Goal: Task Accomplishment & Management: Use online tool/utility

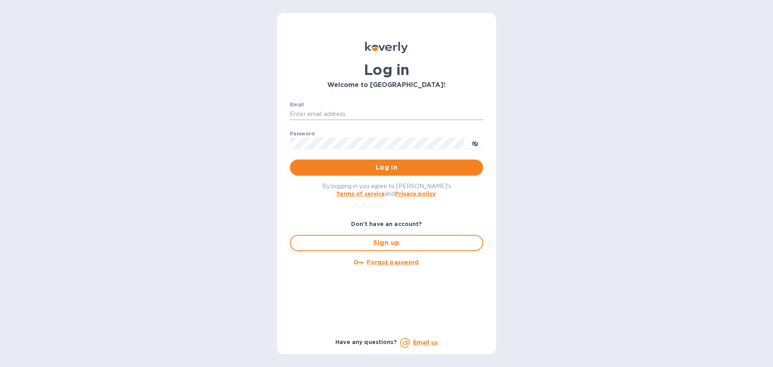
click at [304, 112] on input "Email" at bounding box center [386, 114] width 193 height 12
type input "jevans@roguemf.com"
click at [290, 159] on button "Log in" at bounding box center [386, 167] width 193 height 16
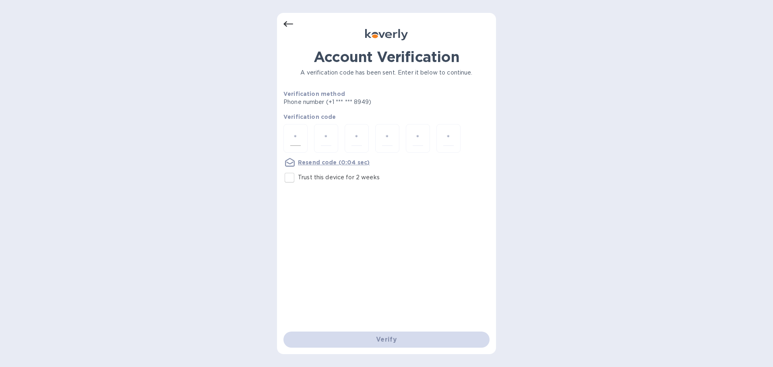
click at [294, 146] on div at bounding box center [295, 138] width 24 height 29
type input "6"
type input "0"
type input "9"
type input "4"
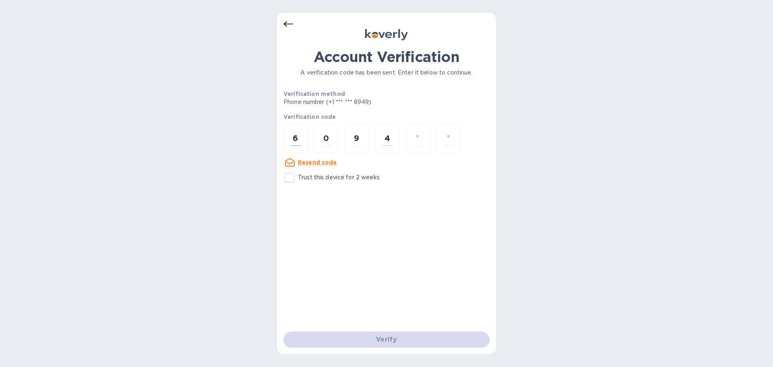
type input "4"
type input "5"
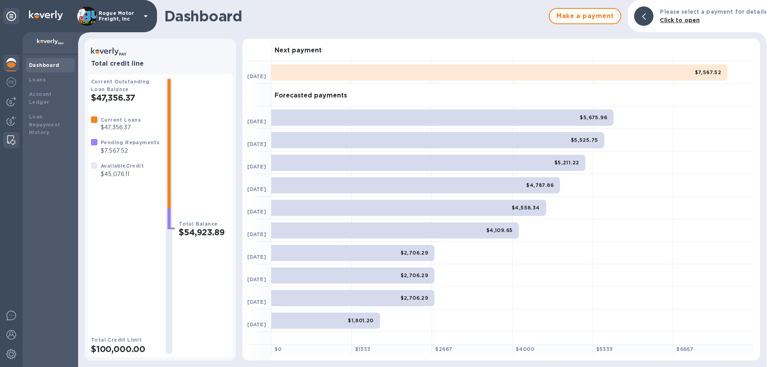
click at [6, 142] on div at bounding box center [11, 140] width 14 height 16
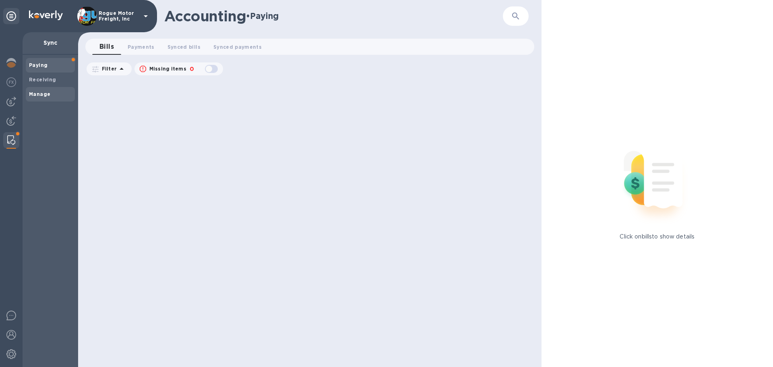
click at [41, 93] on b "Manage" at bounding box center [39, 94] width 21 height 6
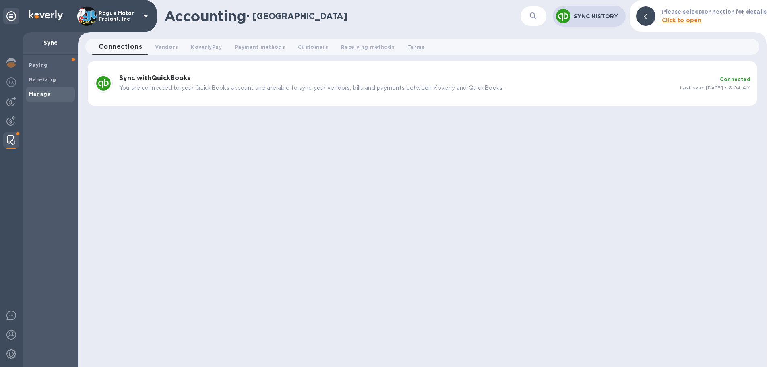
click at [211, 85] on p "You are connected to your QuickBooks account and are able to sync your vendors,…" at bounding box center [396, 88] width 554 height 8
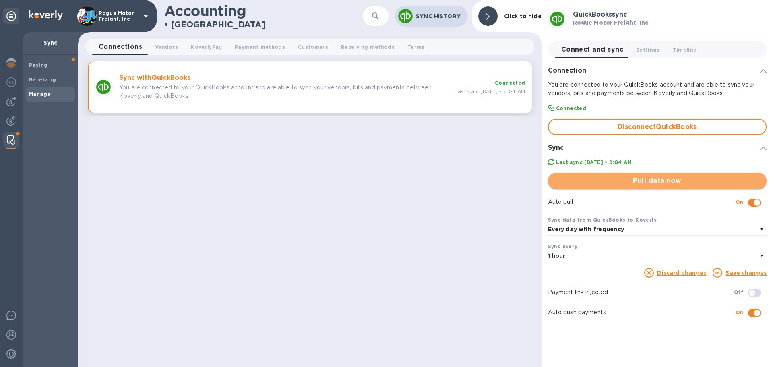
click at [679, 180] on span "Pull data now" at bounding box center [657, 181] width 206 height 10
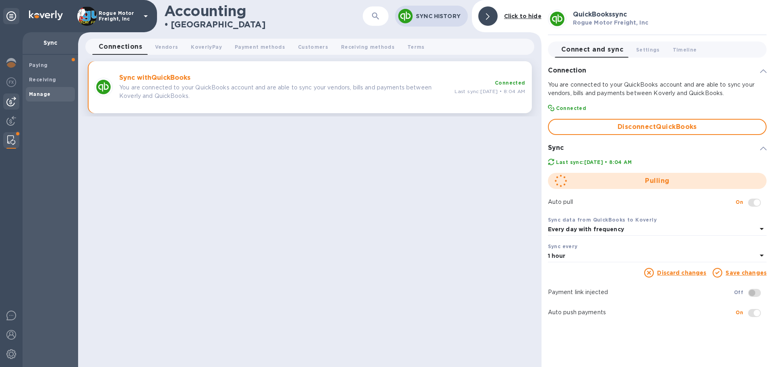
click at [10, 97] on img at bounding box center [11, 102] width 10 height 10
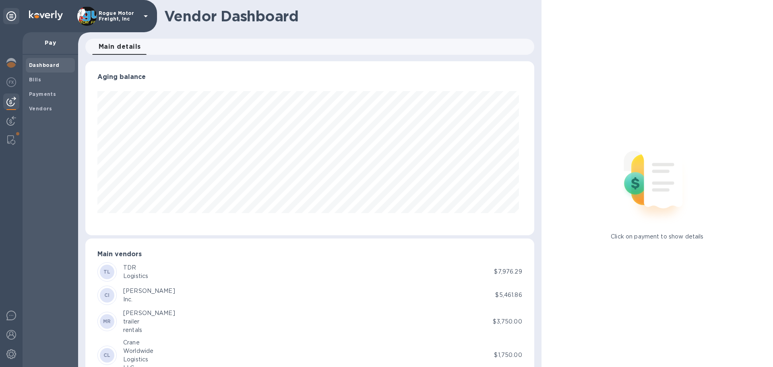
scroll to position [174, 445]
click at [40, 84] on div "Bills" at bounding box center [50, 79] width 49 height 14
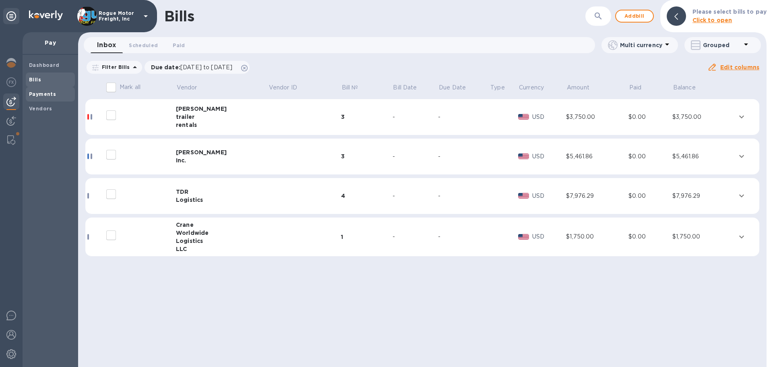
click at [38, 94] on b "Payments" at bounding box center [42, 94] width 27 height 6
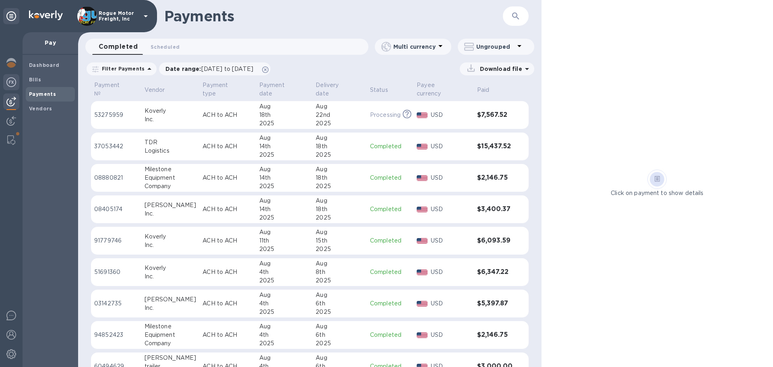
click at [9, 80] on img at bounding box center [11, 82] width 10 height 10
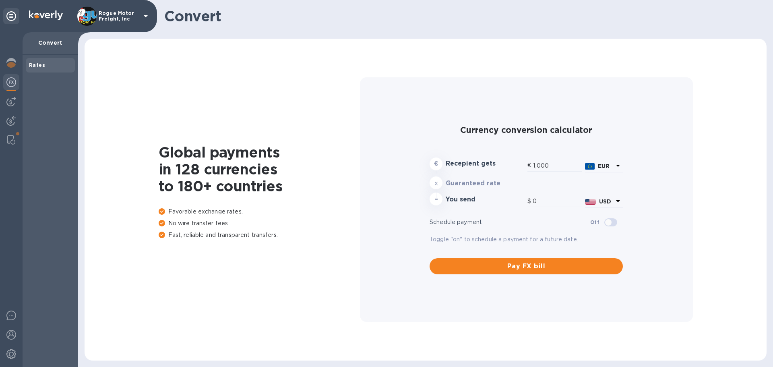
type input "1,164.75"
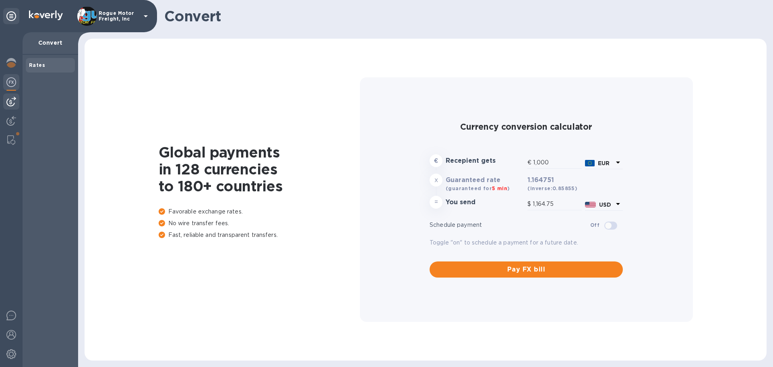
click at [8, 101] on img at bounding box center [11, 102] width 10 height 10
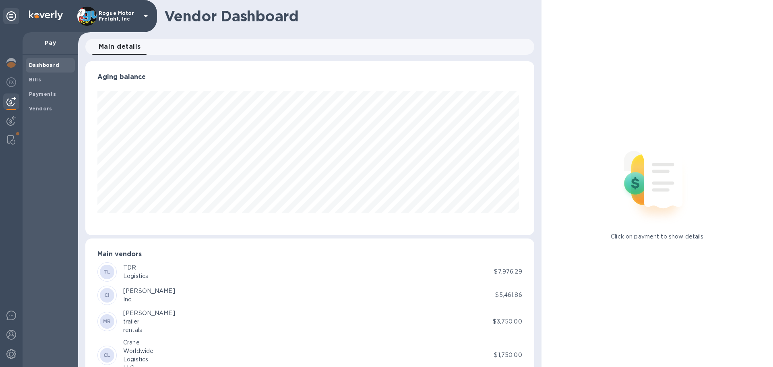
scroll to position [174, 445]
click at [43, 64] on b "Dashboard" at bounding box center [44, 65] width 31 height 6
click at [35, 78] on b "Bills" at bounding box center [35, 80] width 12 height 6
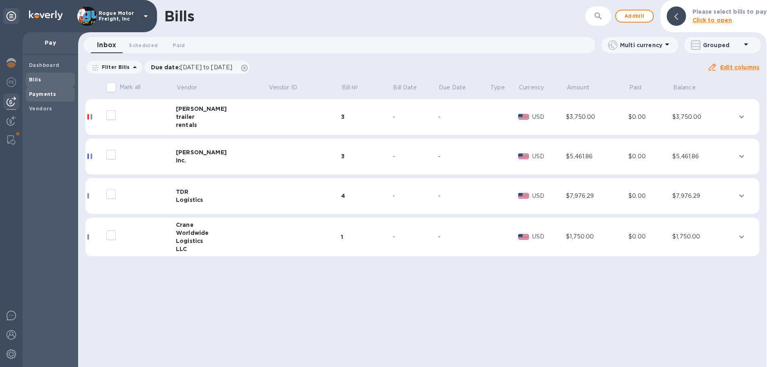
click at [41, 89] on div "Payments" at bounding box center [50, 94] width 49 height 14
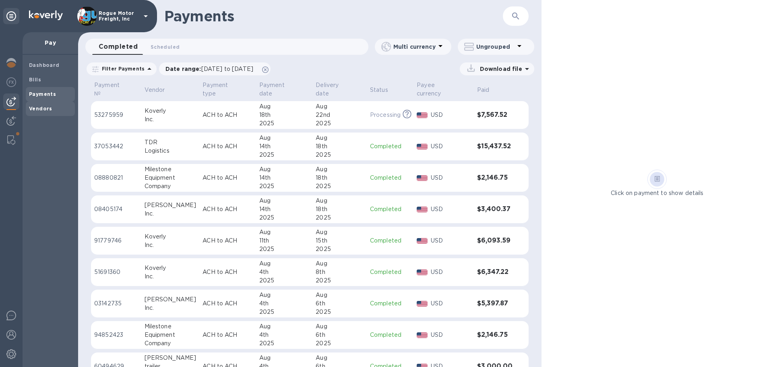
click at [34, 109] on b "Vendors" at bounding box center [40, 109] width 23 height 6
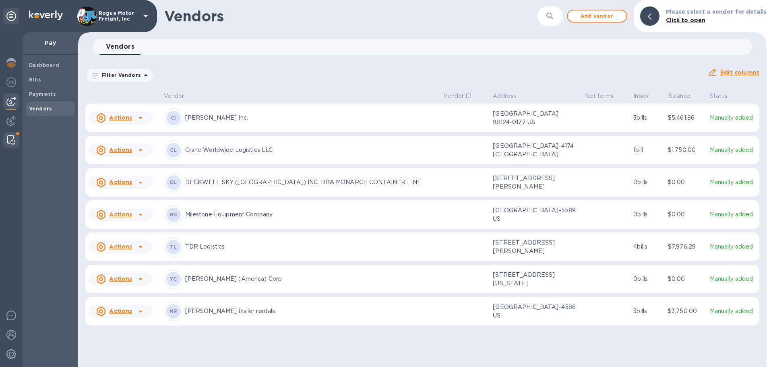
click at [10, 134] on div at bounding box center [11, 140] width 14 height 16
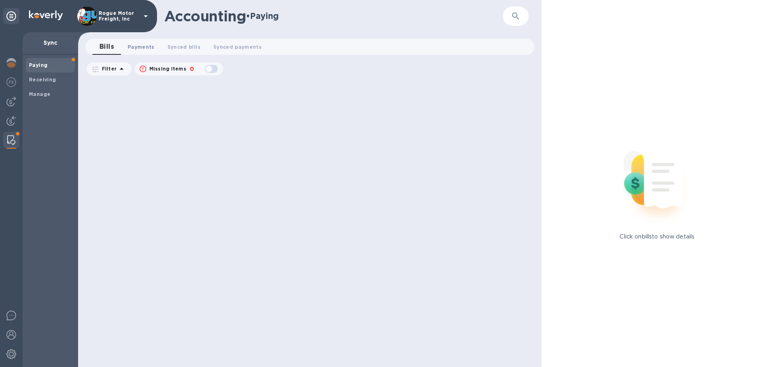
click at [136, 48] on span "Payments 0" at bounding box center [141, 47] width 27 height 8
click at [194, 46] on span "Synced bills 0" at bounding box center [191, 47] width 33 height 8
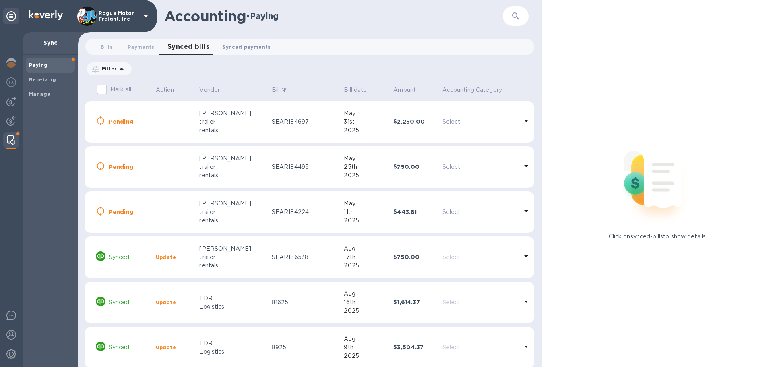
click at [247, 45] on span "Synced payments 0" at bounding box center [246, 47] width 48 height 8
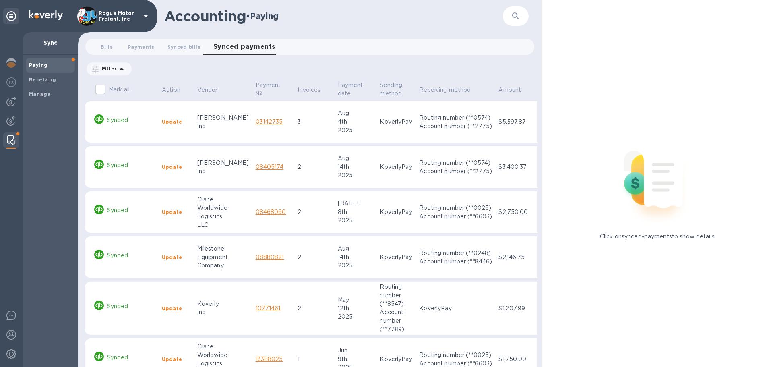
click at [171, 123] on b "Update" at bounding box center [172, 122] width 20 height 6
click at [11, 100] on img at bounding box center [11, 102] width 10 height 10
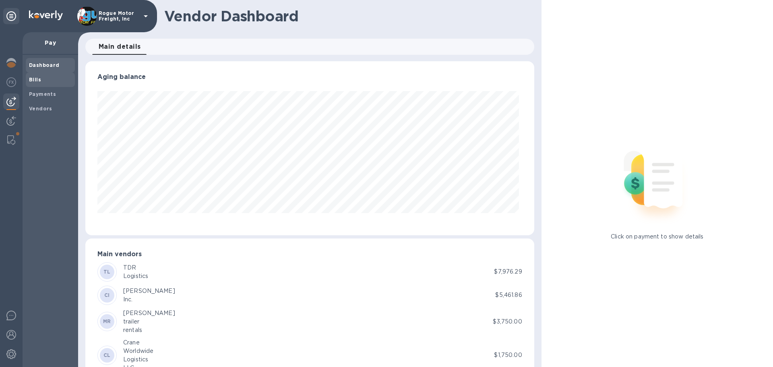
scroll to position [174, 445]
click at [37, 79] on b "Bills" at bounding box center [35, 80] width 12 height 6
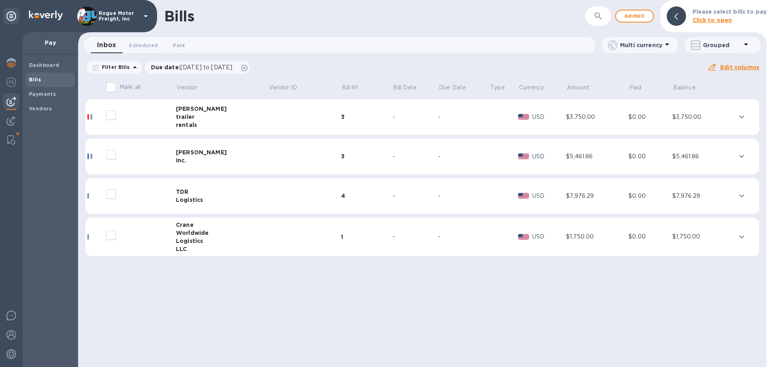
click at [289, 240] on td at bounding box center [304, 236] width 73 height 39
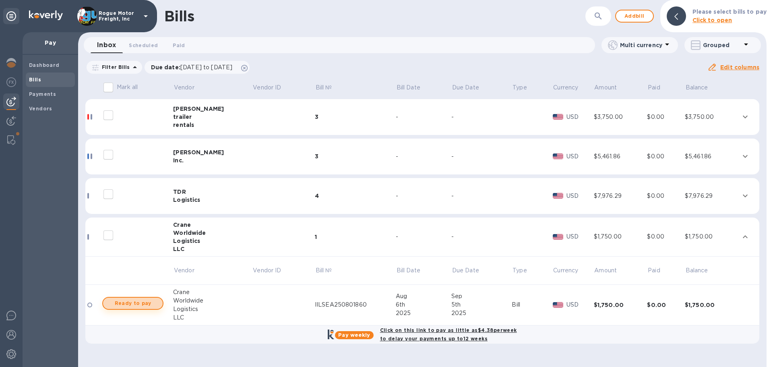
click at [137, 302] on span "Ready to pay" at bounding box center [133, 303] width 47 height 10
checkbox input "true"
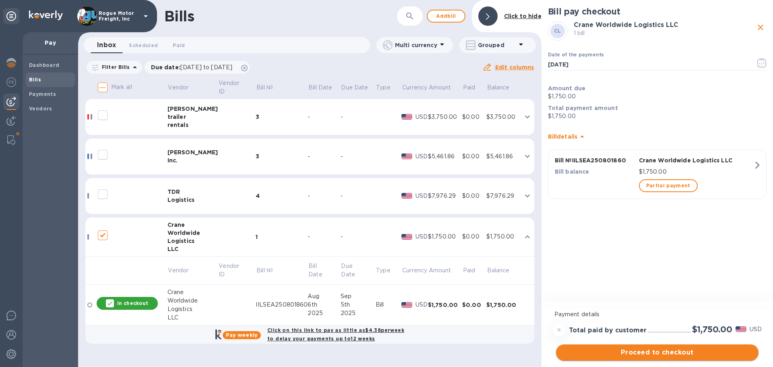
click at [653, 352] on span "Proceed to checkout" at bounding box center [658, 353] width 190 height 10
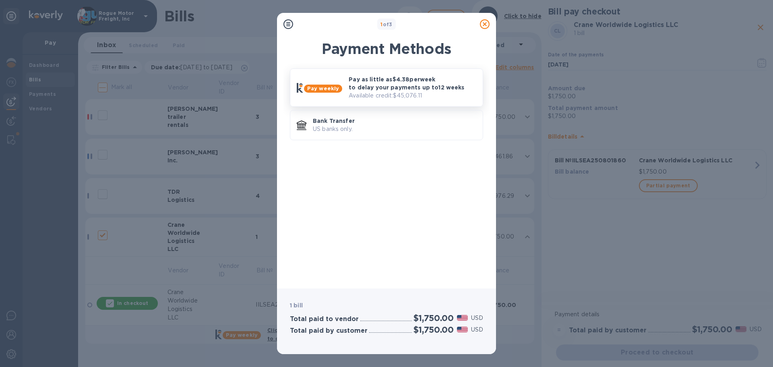
click at [387, 83] on p "Pay as little as $4.38 per week to delay your payments up to 12 weeks" at bounding box center [413, 83] width 128 height 16
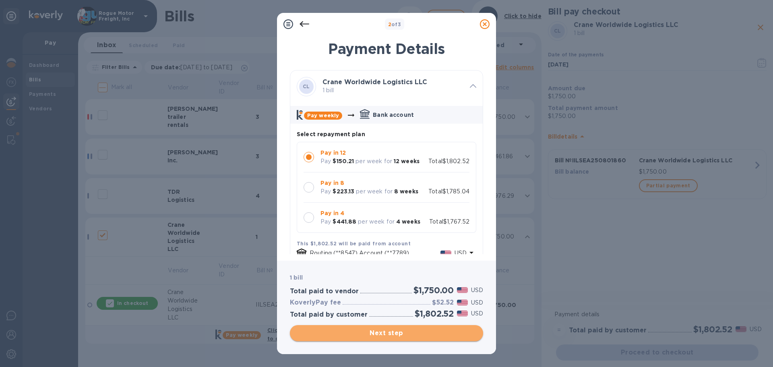
click at [369, 331] on span "Next step" at bounding box center [386, 333] width 180 height 10
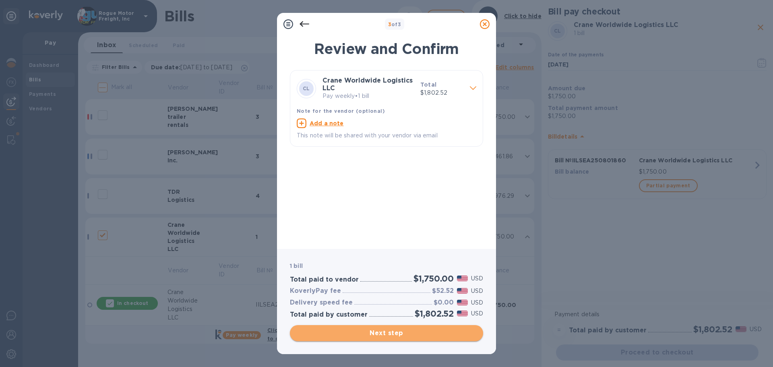
click at [369, 331] on span "Next step" at bounding box center [386, 333] width 180 height 10
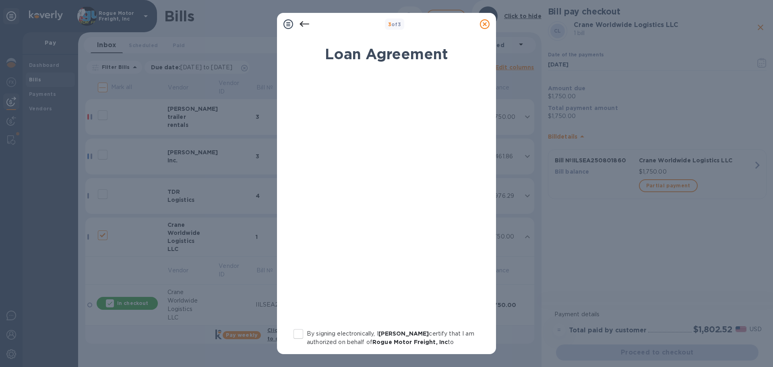
click at [296, 334] on input "By signing electronically, I [PERSON_NAME] certify that I am authorized on beha…" at bounding box center [298, 333] width 17 height 17
checkbox input "true"
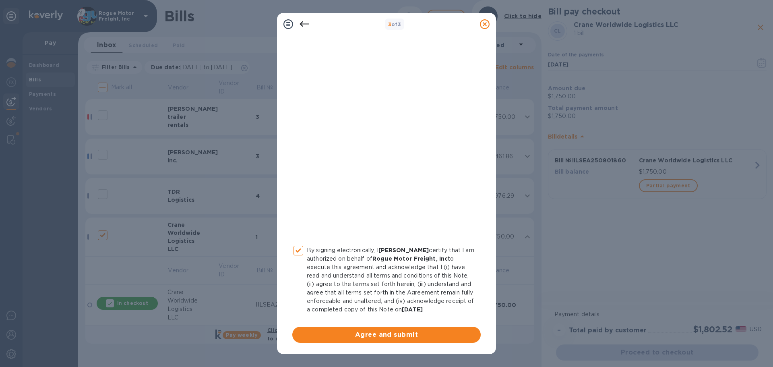
scroll to position [92, 0]
click at [360, 331] on span "Agree and submit" at bounding box center [387, 335] width 176 height 10
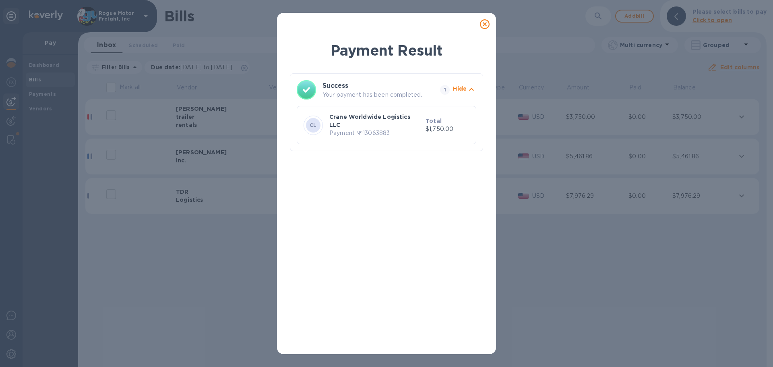
click at [484, 24] on icon at bounding box center [485, 24] width 10 height 10
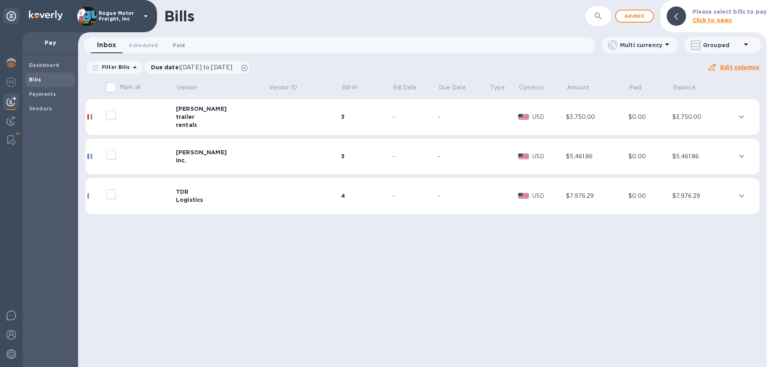
click at [182, 45] on span "Paid 0" at bounding box center [179, 45] width 12 height 8
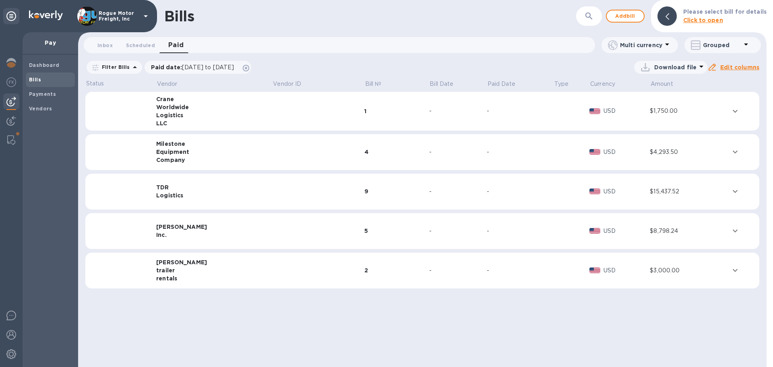
click at [735, 110] on icon "expand row" at bounding box center [735, 111] width 5 height 3
click at [733, 111] on icon "expand row" at bounding box center [735, 111] width 10 height 10
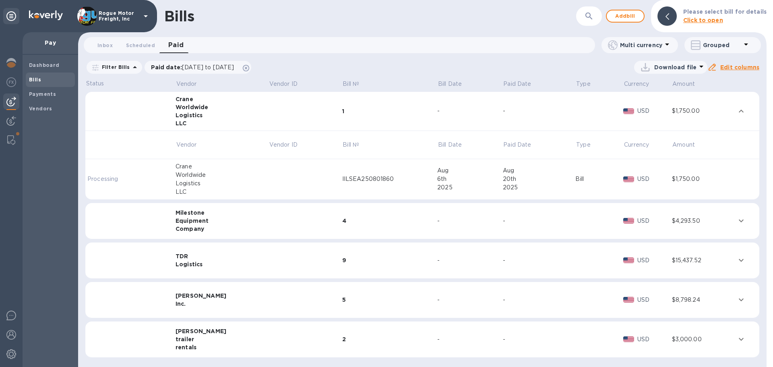
click at [194, 175] on div "Worldwide" at bounding box center [222, 175] width 93 height 8
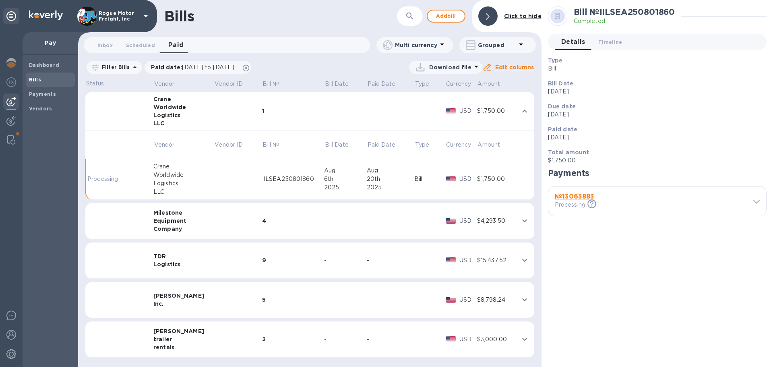
click at [562, 196] on b "№ 13063883" at bounding box center [574, 196] width 39 height 8
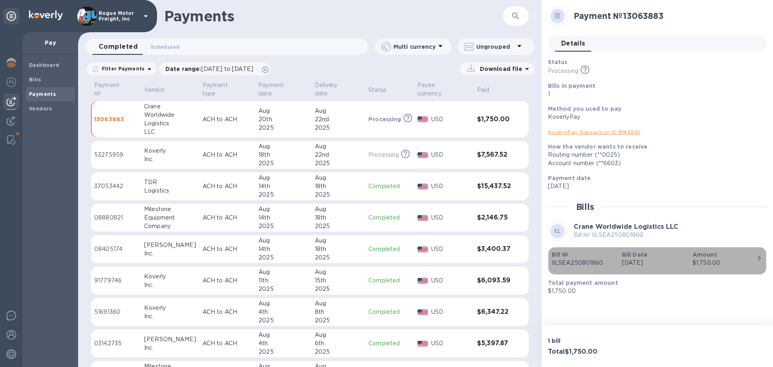
click at [576, 258] on p "Bill №" at bounding box center [584, 254] width 64 height 8
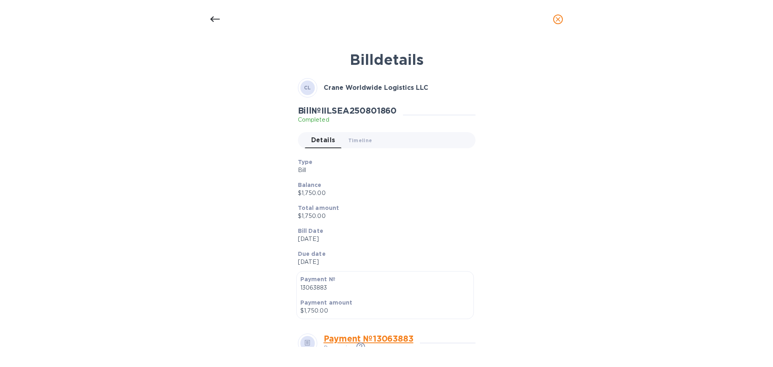
click at [556, 18] on icon "close" at bounding box center [558, 19] width 8 height 8
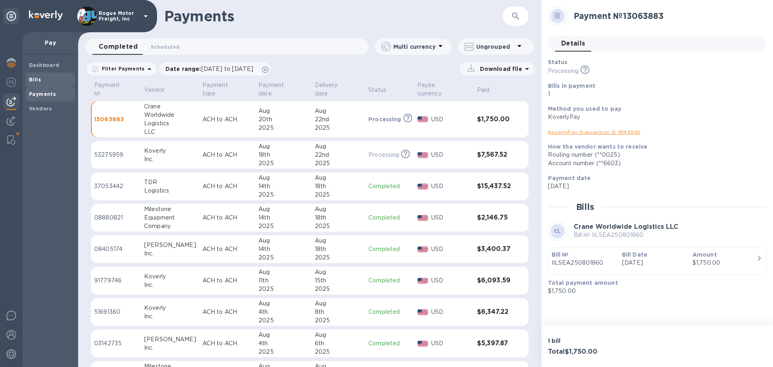
click at [35, 79] on b "Bills" at bounding box center [35, 80] width 12 height 6
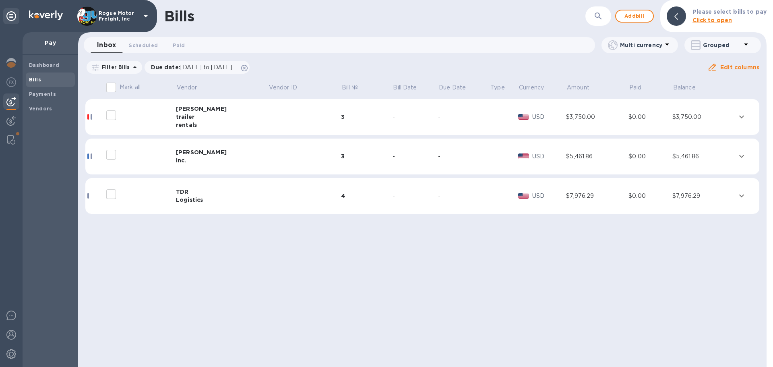
click at [730, 118] on div "$3,750.00" at bounding box center [703, 117] width 62 height 8
click at [727, 116] on div "$3,750.00" at bounding box center [703, 117] width 62 height 8
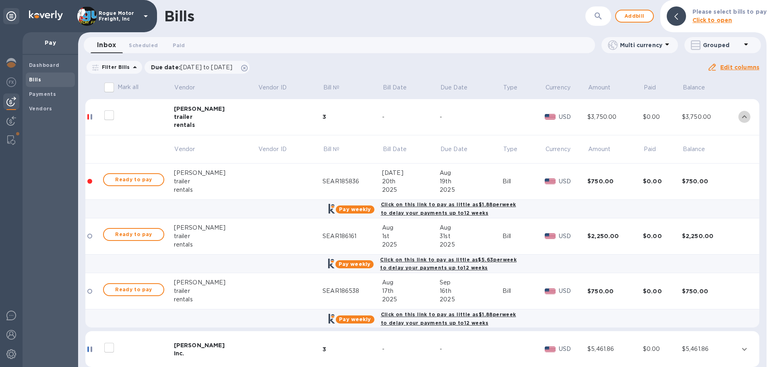
click at [742, 116] on icon "expand row" at bounding box center [744, 116] width 5 height 3
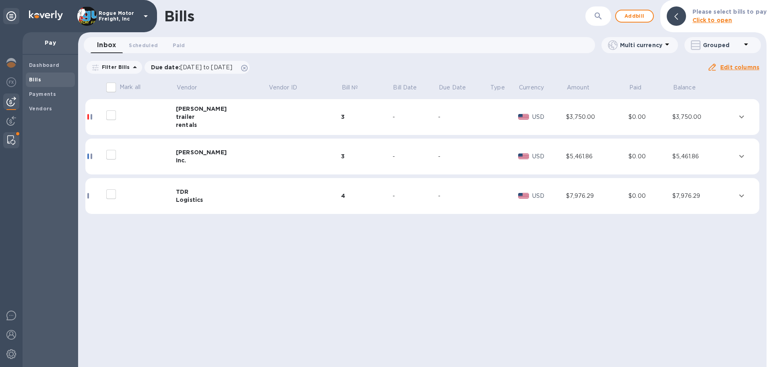
click at [7, 140] on div at bounding box center [11, 140] width 14 height 16
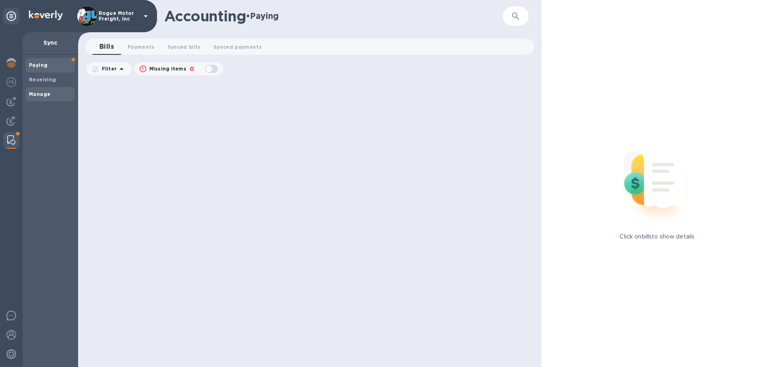
click at [43, 95] on b "Manage" at bounding box center [39, 94] width 21 height 6
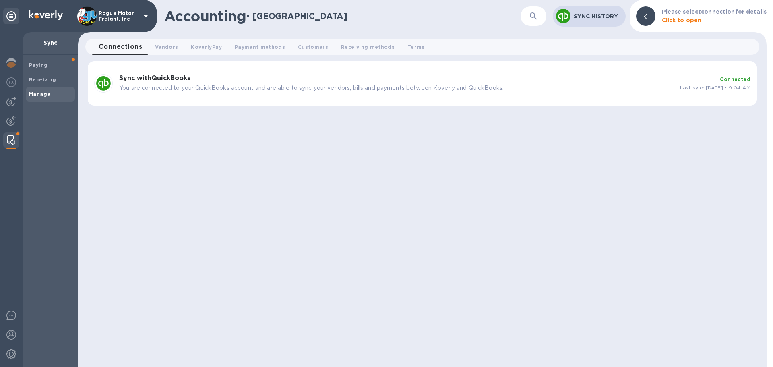
click at [261, 82] on h3 "Sync with QuickBooks" at bounding box center [396, 78] width 554 height 8
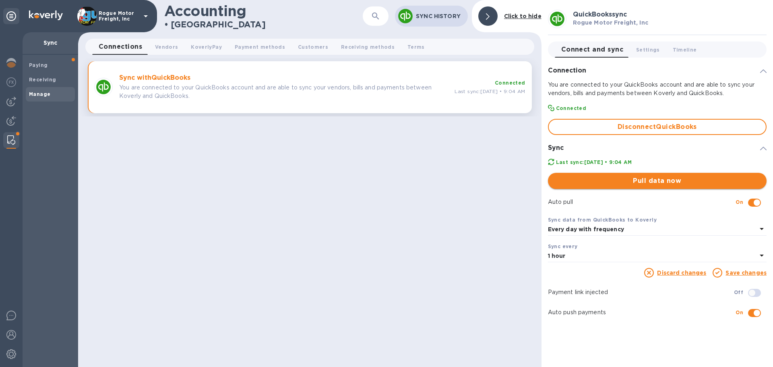
click at [666, 180] on span "Pull data now" at bounding box center [657, 181] width 206 height 10
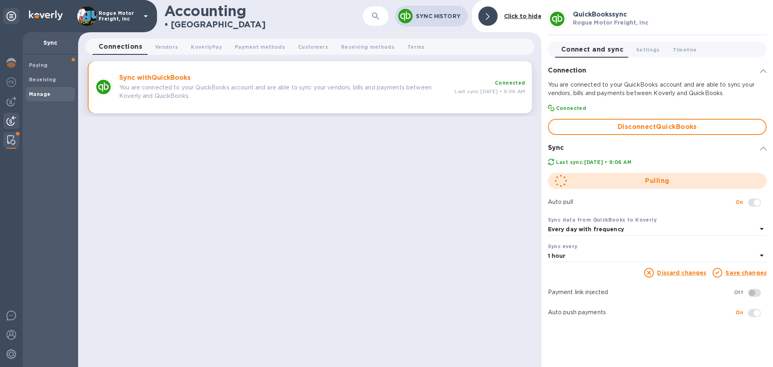
click at [6, 118] on div at bounding box center [11, 122] width 16 height 18
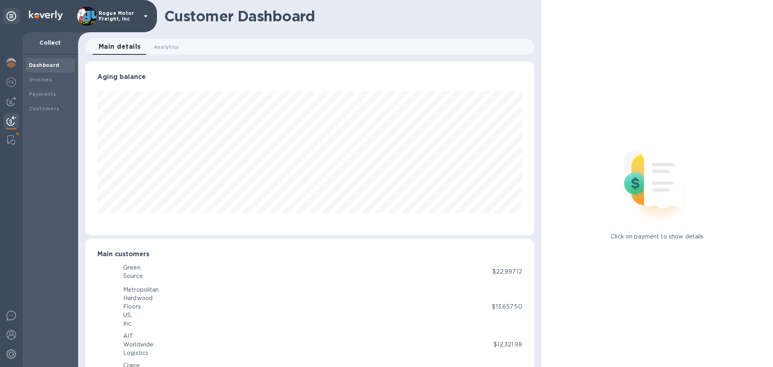
scroll to position [402504, 402232]
click at [8, 101] on img at bounding box center [11, 102] width 10 height 10
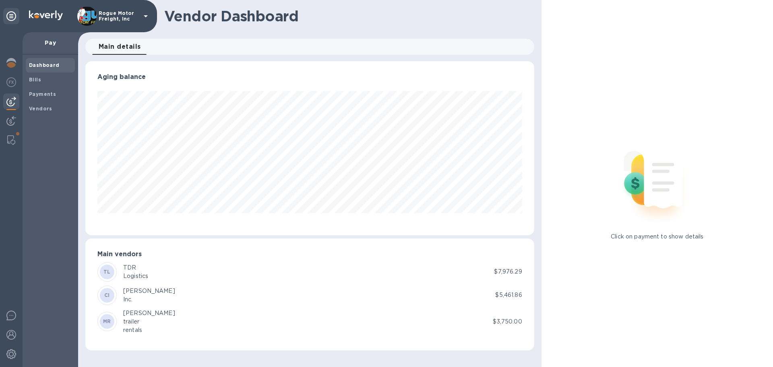
scroll to position [174, 449]
click at [42, 92] on b "Payments" at bounding box center [42, 94] width 27 height 6
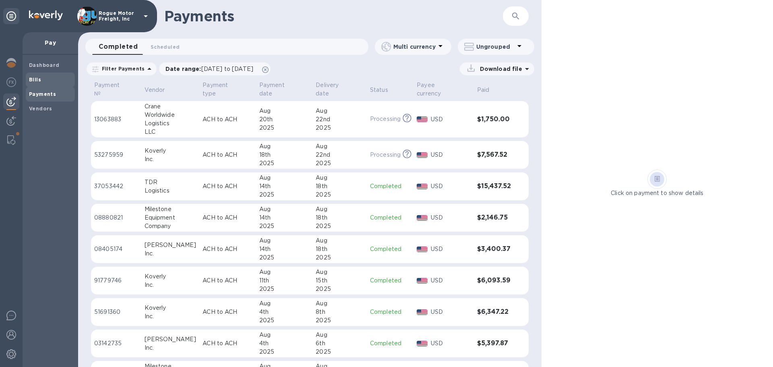
click at [33, 77] on b "Bills" at bounding box center [35, 80] width 12 height 6
